Goal: Check status: Check status

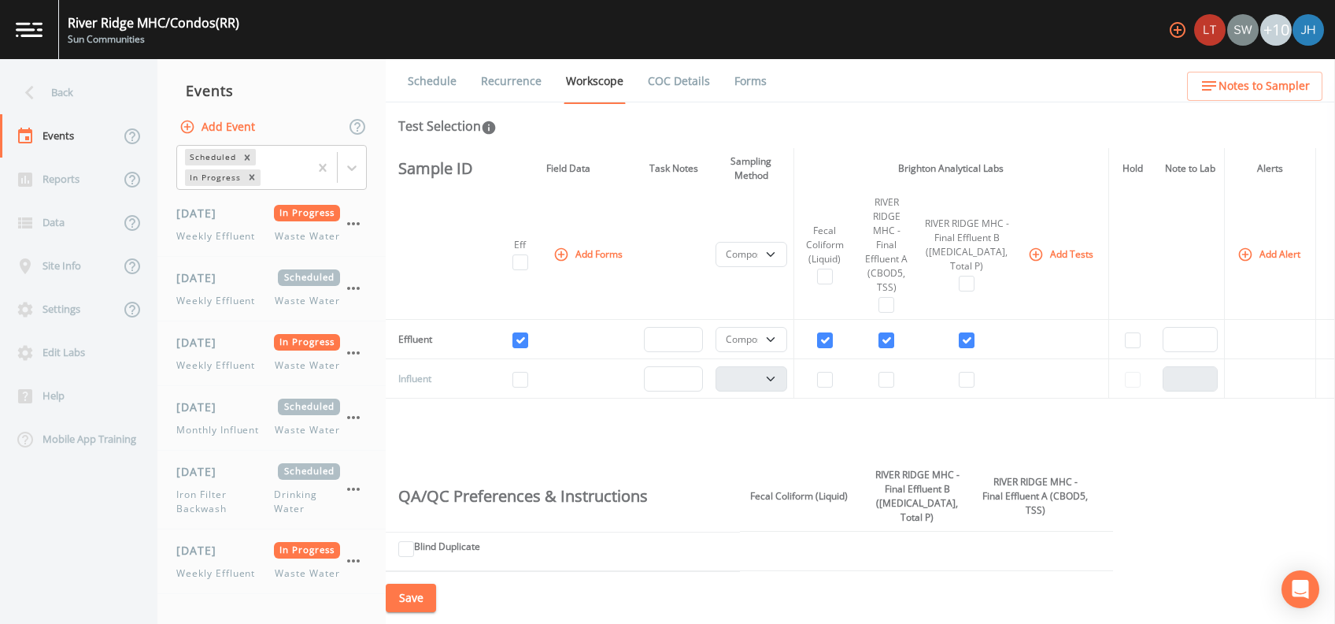
select select "b6a3c313-748b-4795-a028-792ad310bd60"
click at [41, 89] on icon at bounding box center [30, 93] width 28 height 28
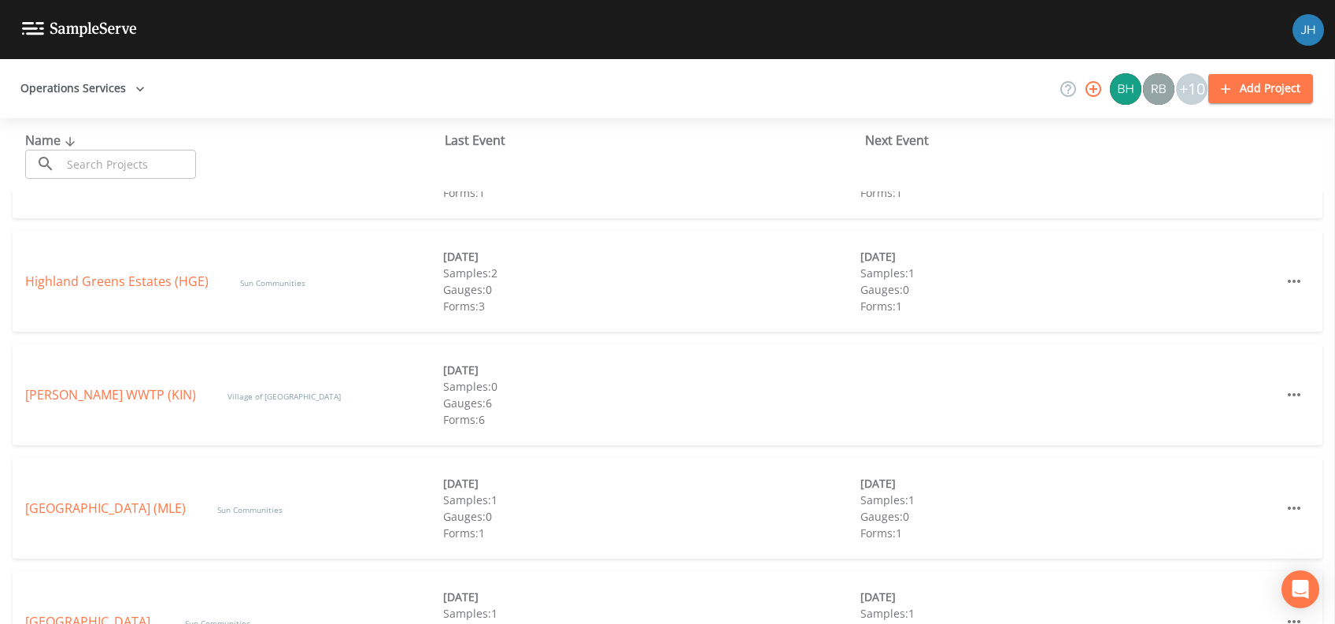
scroll to position [524, 0]
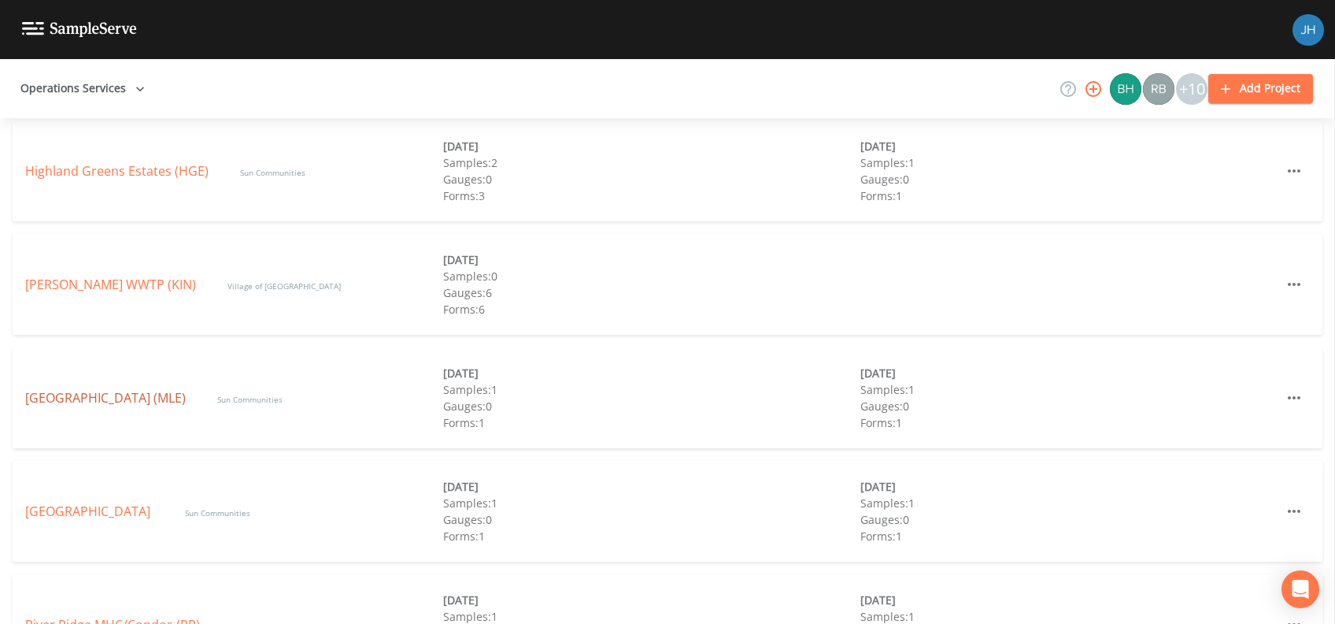
click at [120, 394] on link "[GEOGRAPHIC_DATA] (MLE)" at bounding box center [105, 397] width 161 height 17
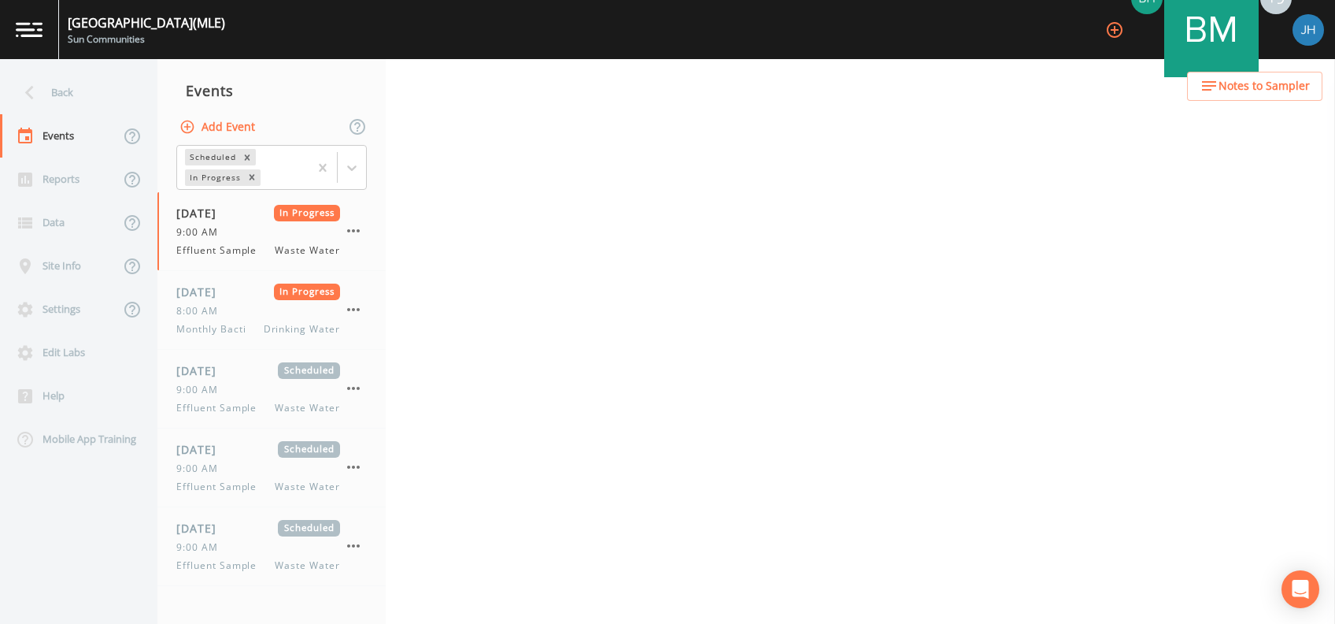
select select "092b3f94-5697-4c94-9891-da161916fdbb"
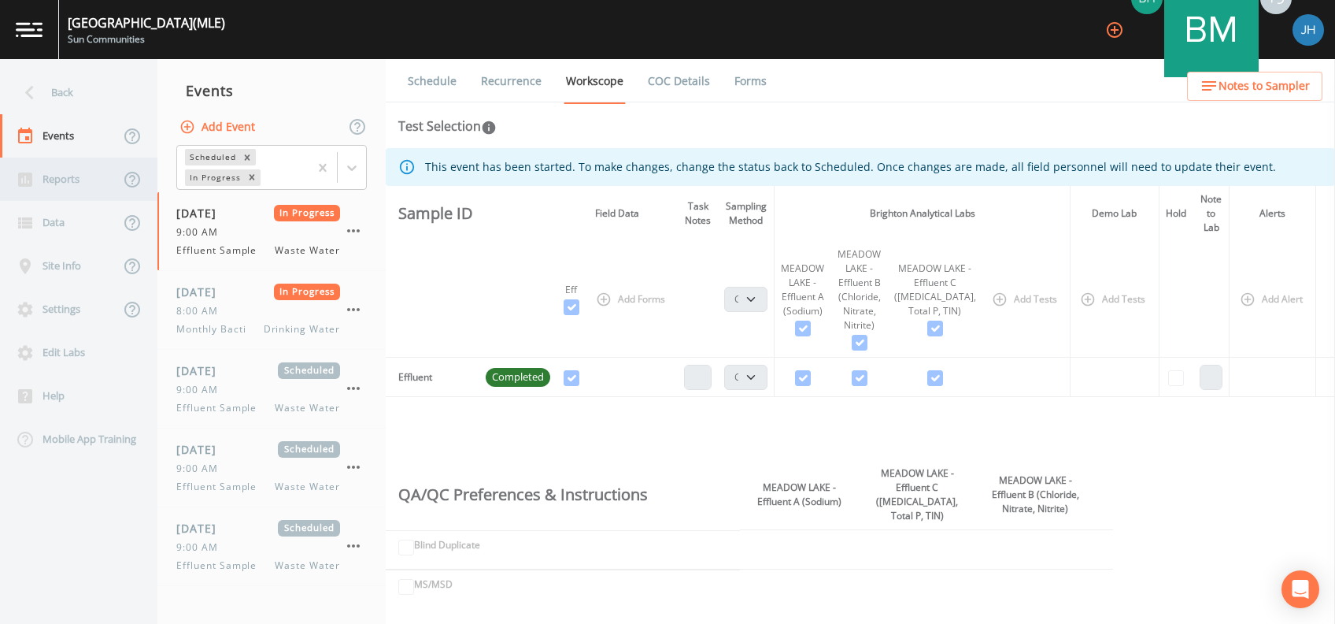
click at [76, 183] on div "Reports" at bounding box center [60, 178] width 120 height 43
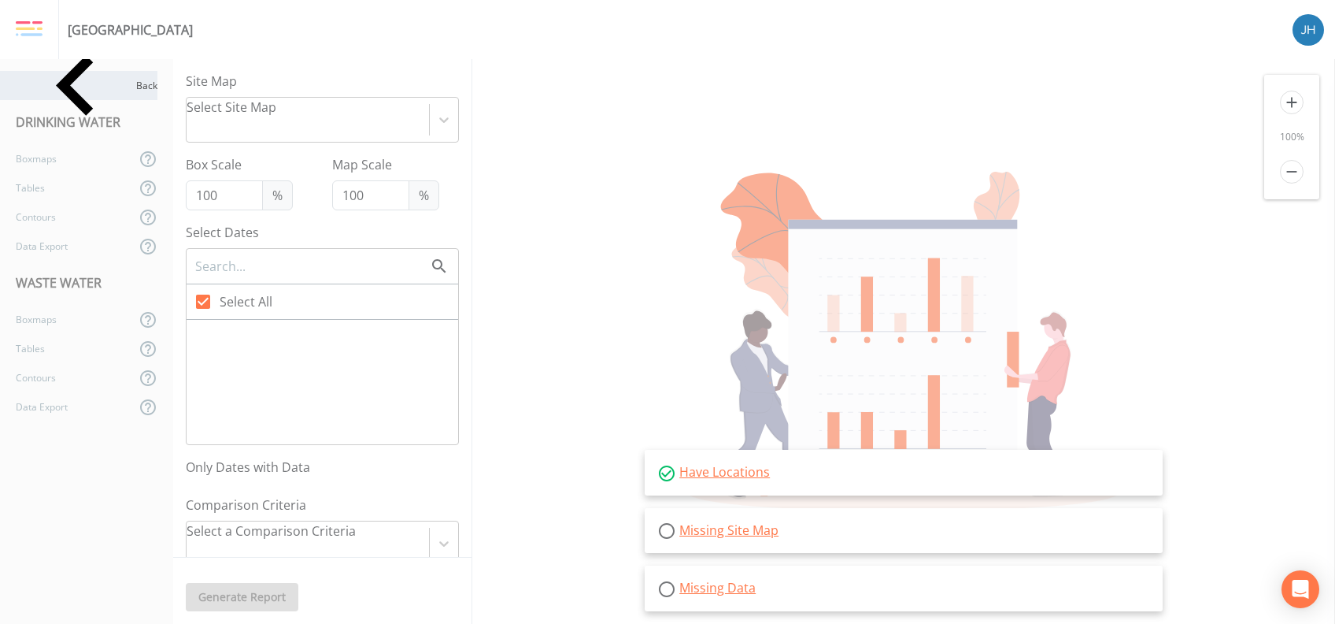
click at [44, 83] on div "Back" at bounding box center [78, 85] width 157 height 29
select select "092b3f94-5697-4c94-9891-da161916fdbb"
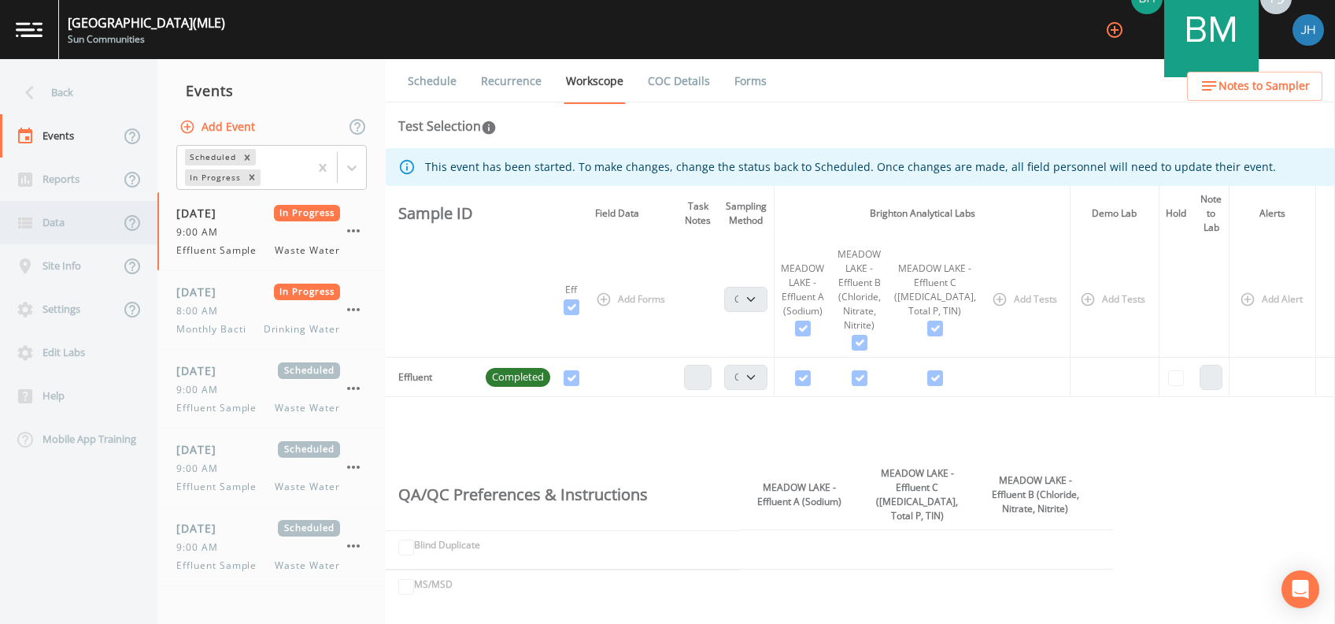
click at [63, 224] on div "Data" at bounding box center [60, 222] width 120 height 43
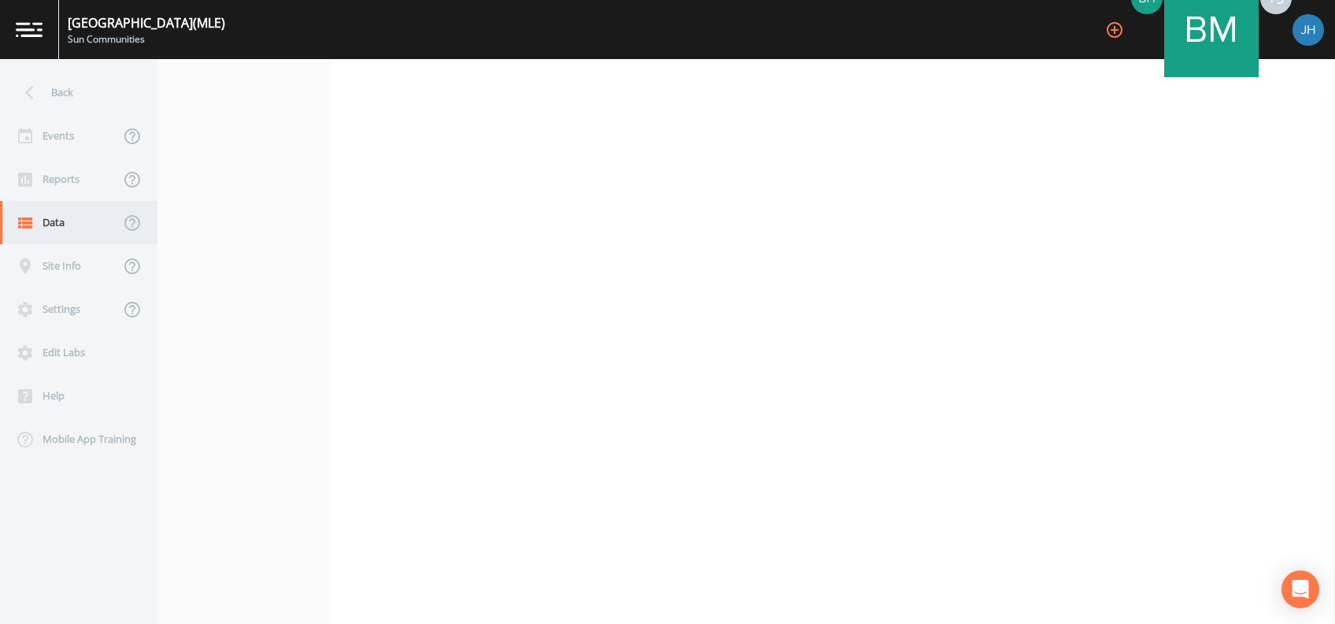
click at [51, 220] on div "Data" at bounding box center [60, 222] width 120 height 43
click at [61, 179] on div "Reports" at bounding box center [60, 178] width 120 height 43
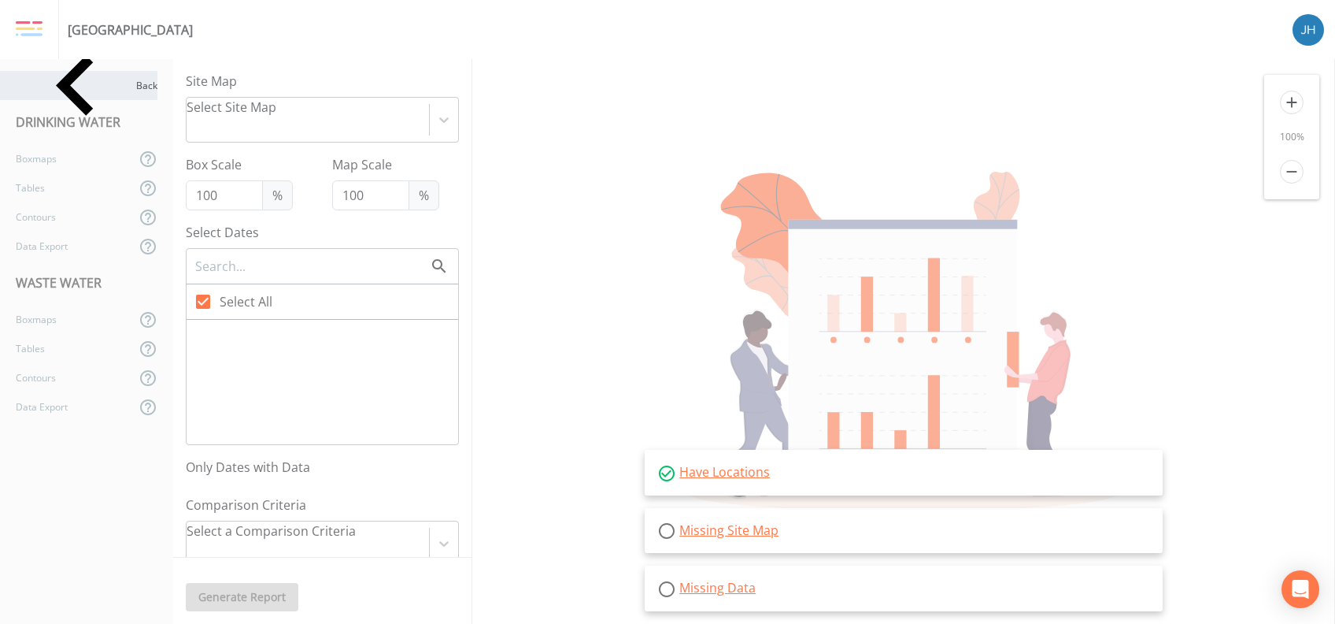
click at [51, 86] on div "Back" at bounding box center [78, 85] width 157 height 29
select select "092b3f94-5697-4c94-9891-da161916fdbb"
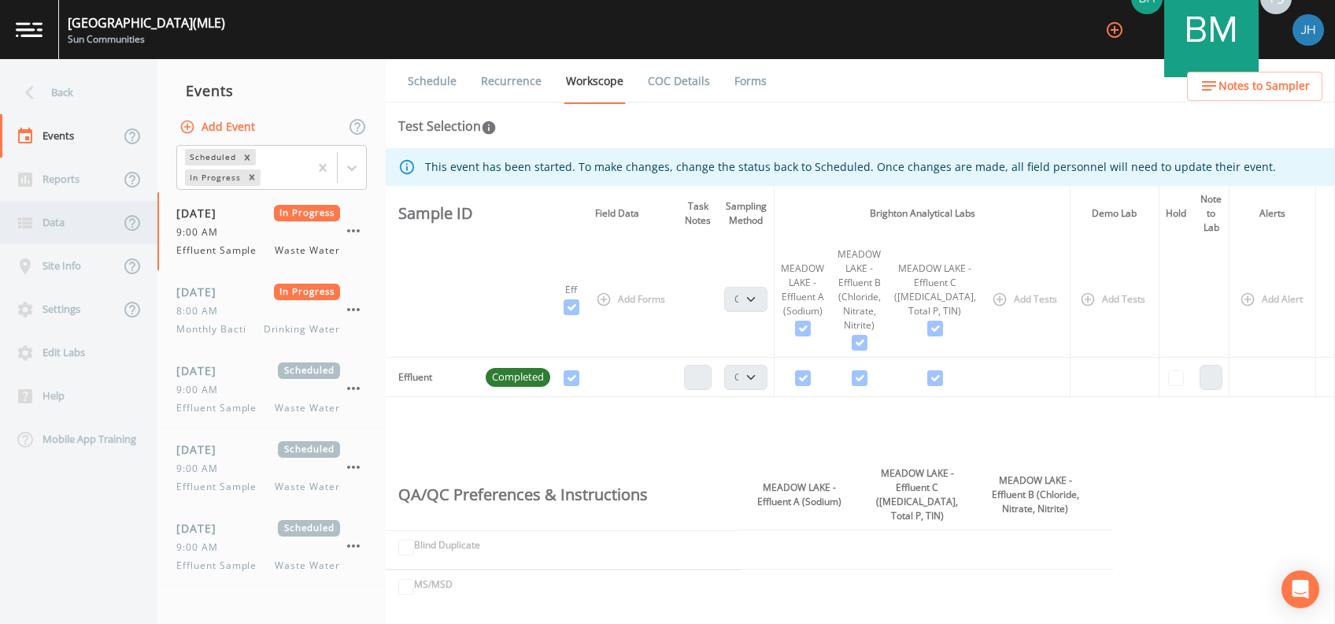
click at [61, 221] on div "Data" at bounding box center [60, 222] width 120 height 43
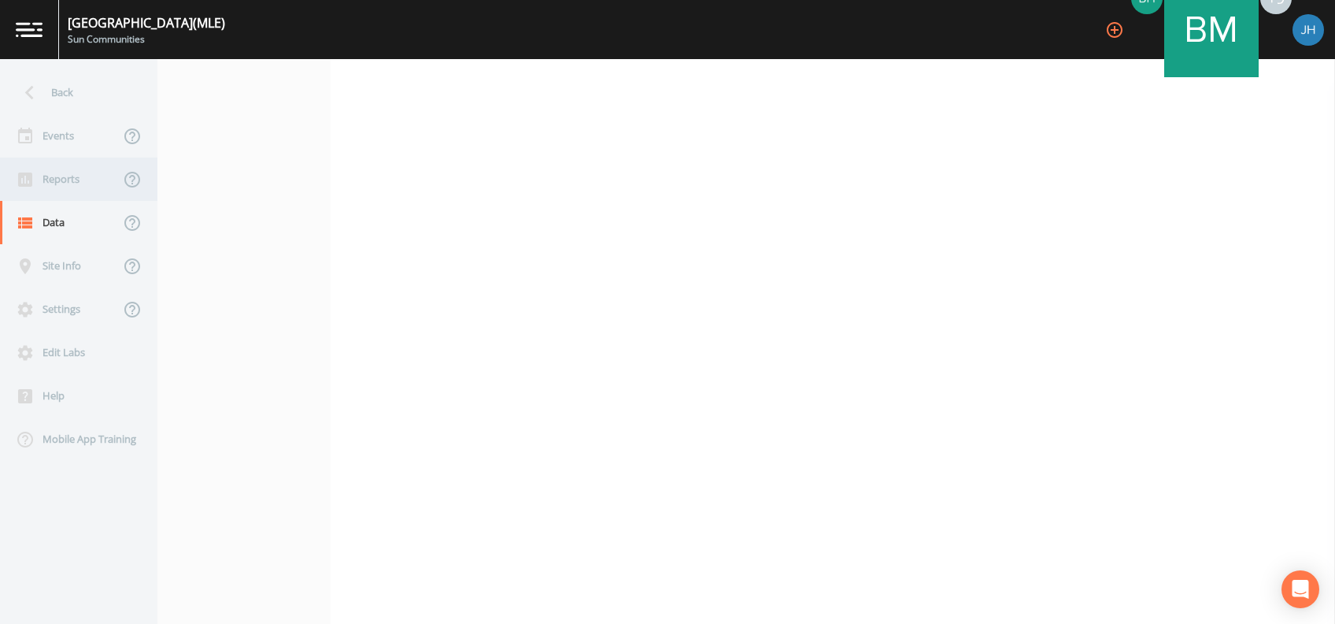
click at [63, 171] on div "Reports" at bounding box center [60, 178] width 120 height 43
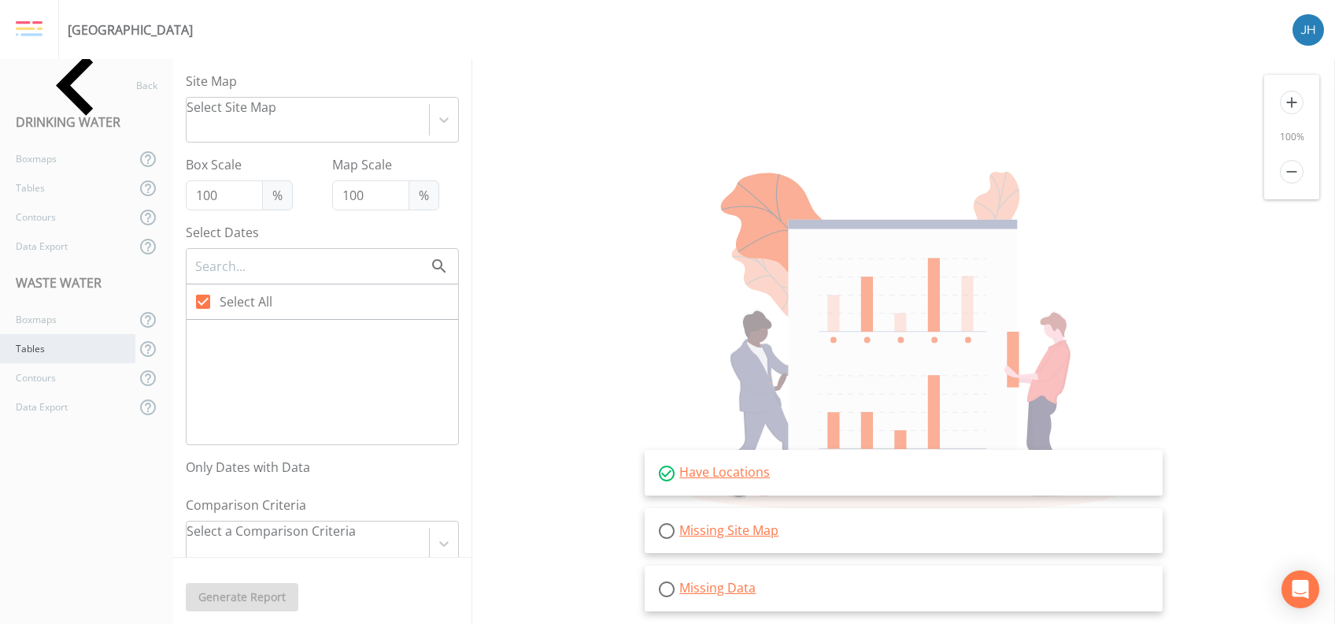
click at [43, 347] on div "Tables" at bounding box center [67, 348] width 135 height 29
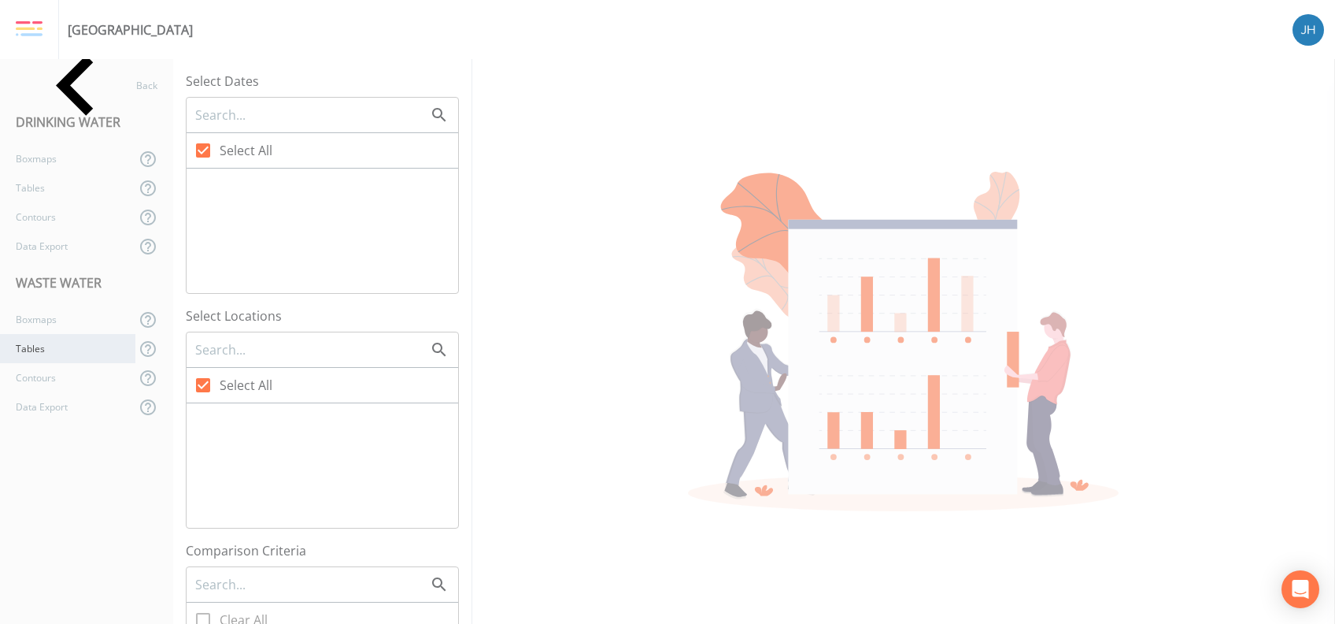
checkbox input "false"
click at [208, 207] on icon at bounding box center [203, 215] width 19 height 19
click at [202, 207] on input "[DATE]" at bounding box center [195, 207] width 16 height 16
checkbox input "true"
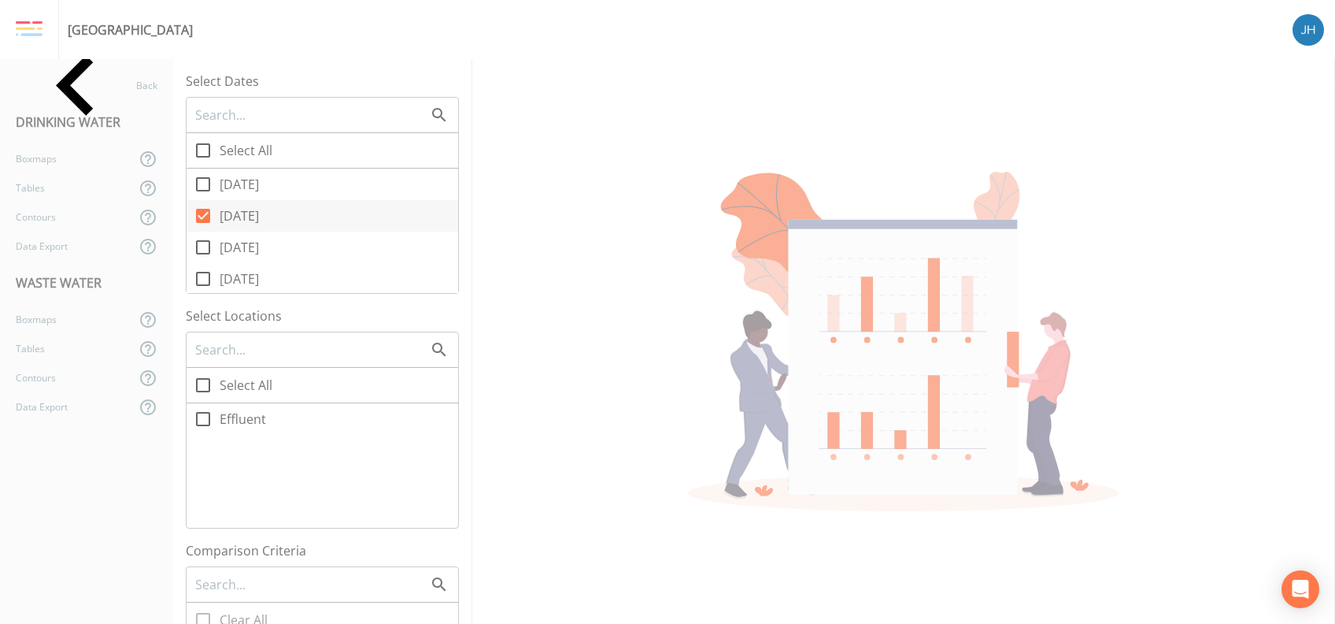
click at [205, 248] on icon at bounding box center [203, 247] width 19 height 19
click at [202, 246] on input "[DATE]" at bounding box center [195, 239] width 16 height 16
checkbox input "true"
click at [202, 277] on icon at bounding box center [203, 278] width 19 height 19
click at [202, 277] on input "[DATE]" at bounding box center [195, 270] width 16 height 16
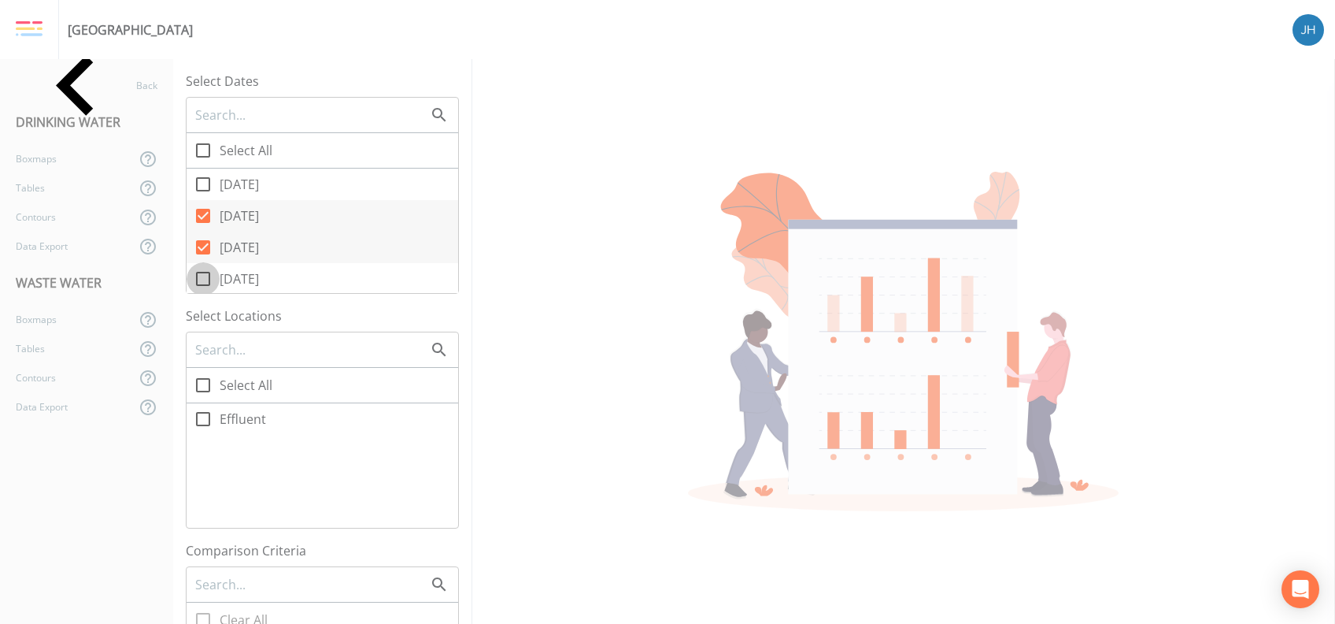
checkbox input "true"
click at [204, 209] on icon at bounding box center [203, 205] width 19 height 19
click at [202, 205] on input "[DATE]" at bounding box center [195, 197] width 16 height 16
checkbox input "true"
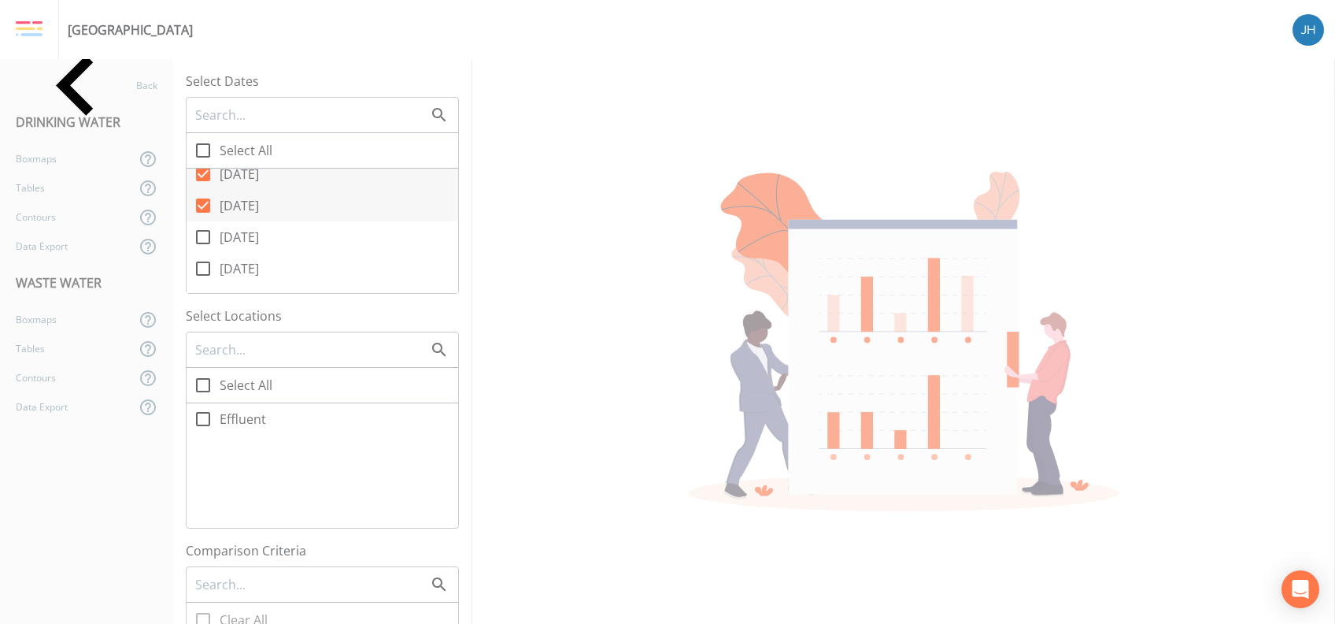
click at [202, 416] on icon at bounding box center [203, 418] width 19 height 19
click at [202, 416] on input "Effluent" at bounding box center [195, 410] width 16 height 16
checkbox input "true"
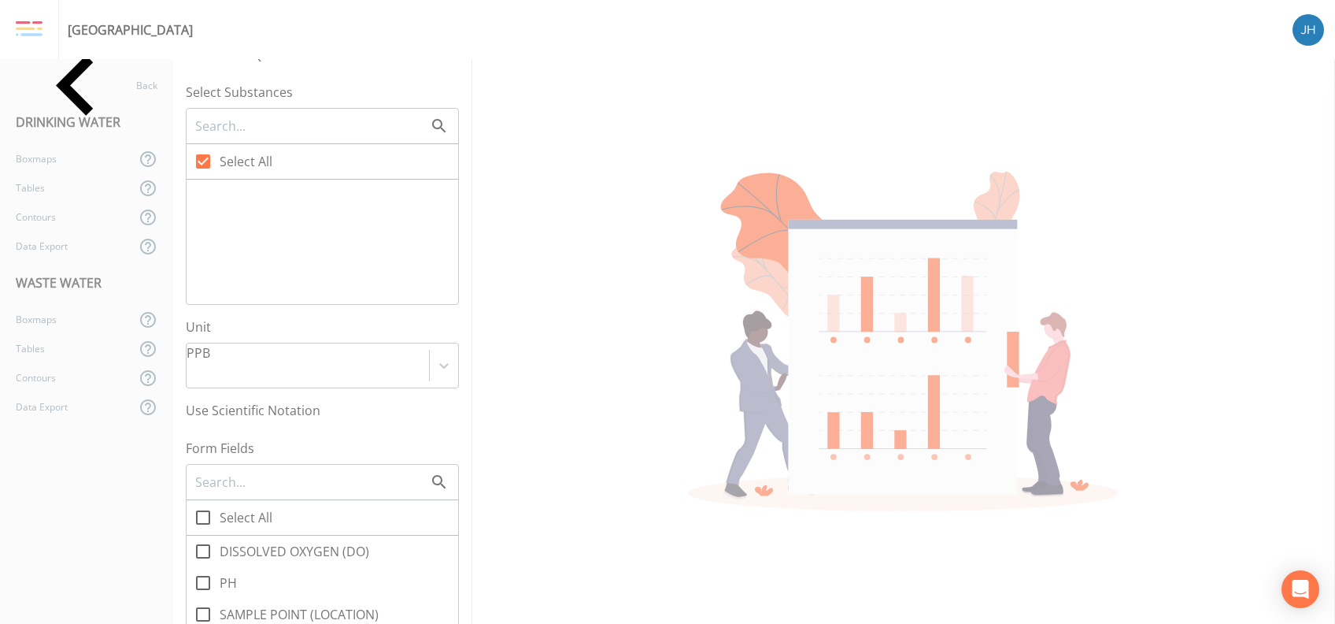
scroll to position [839, 0]
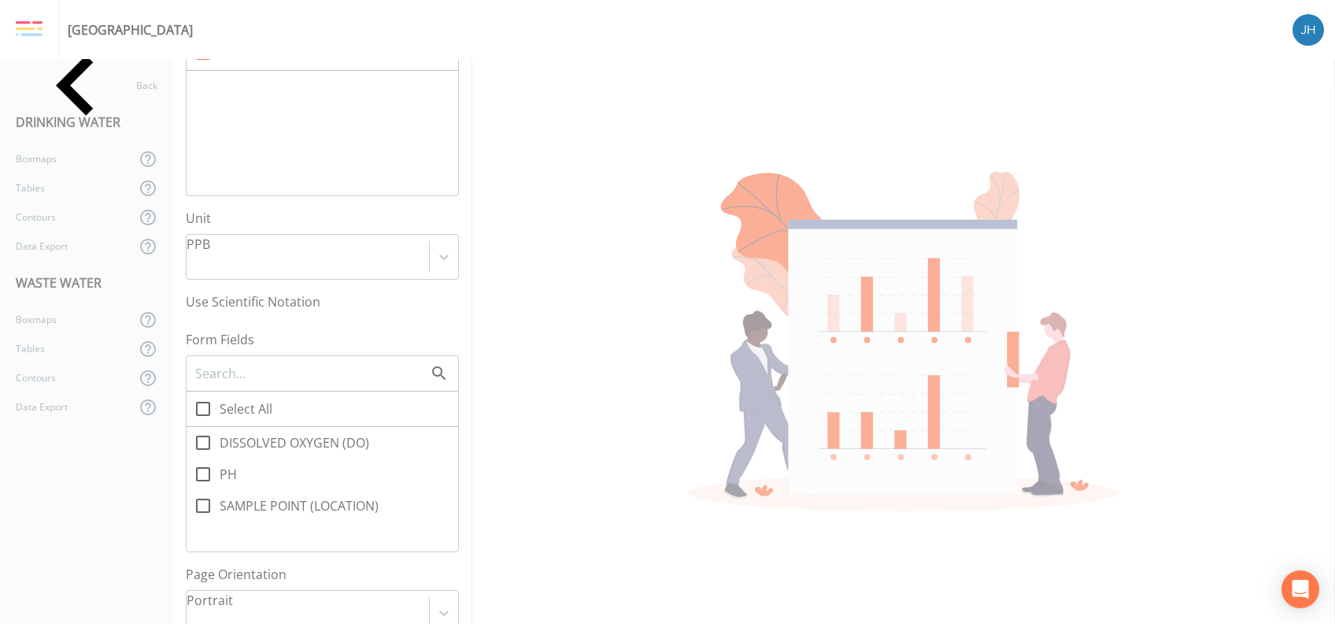
click at [205, 464] on icon at bounding box center [203, 473] width 19 height 19
click at [202, 461] on input "PH" at bounding box center [195, 465] width 16 height 16
checkbox input "true"
